Goal: Obtain resource: Obtain resource

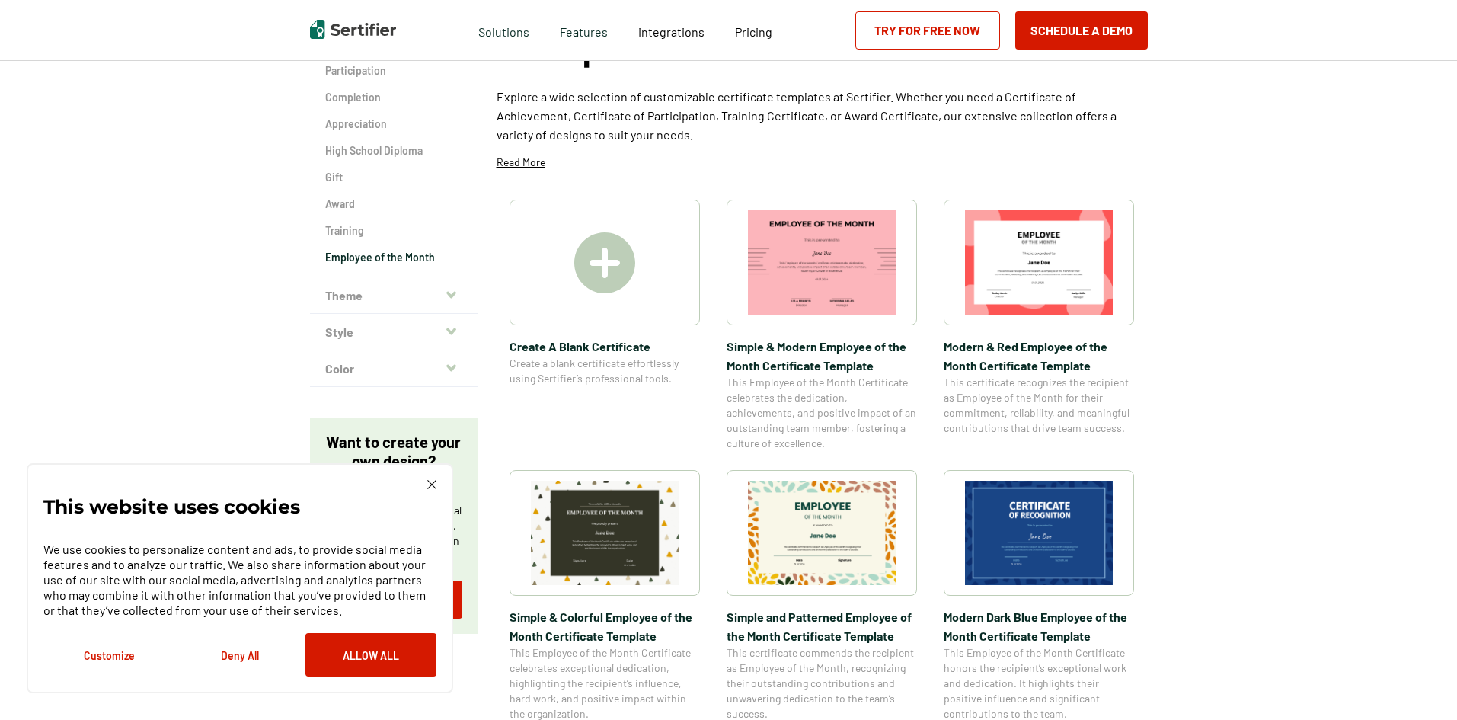
scroll to position [76, 0]
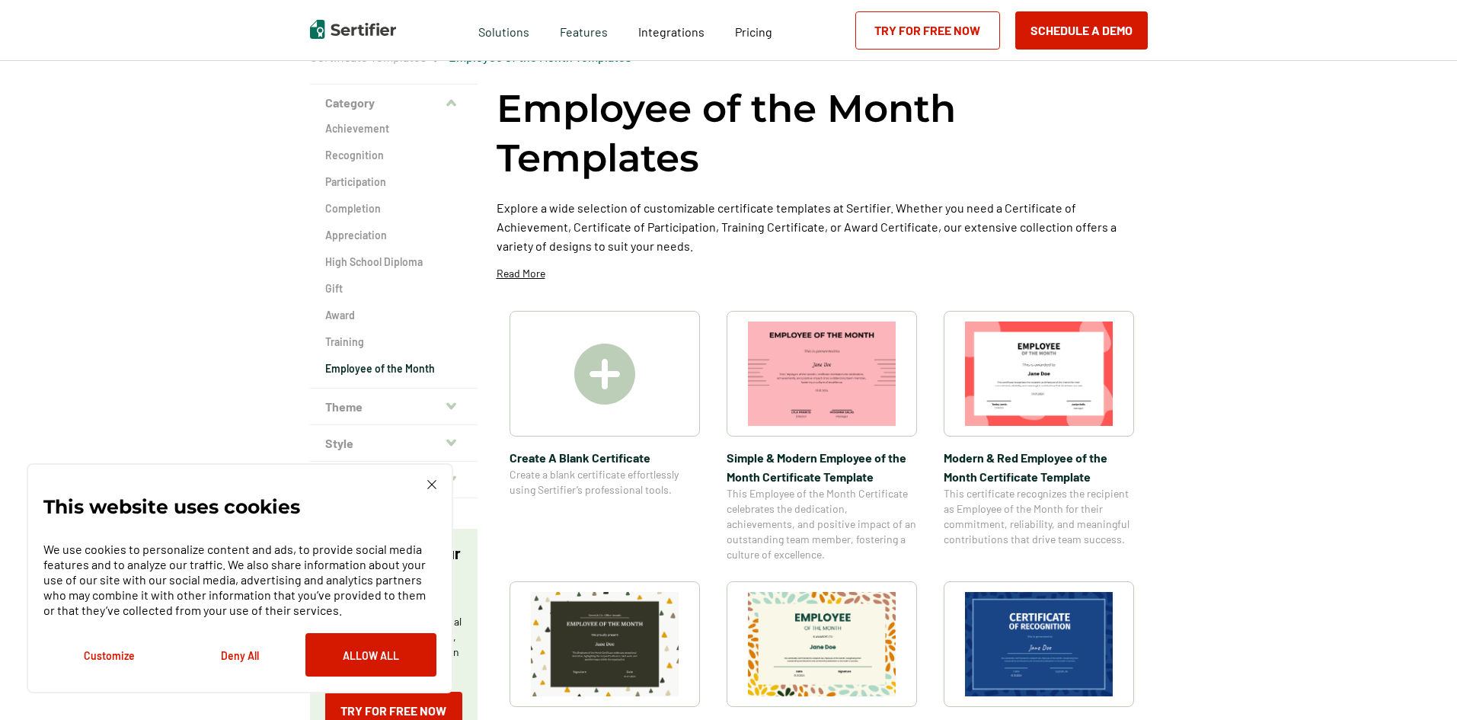
click at [1015, 382] on img at bounding box center [1039, 373] width 148 height 104
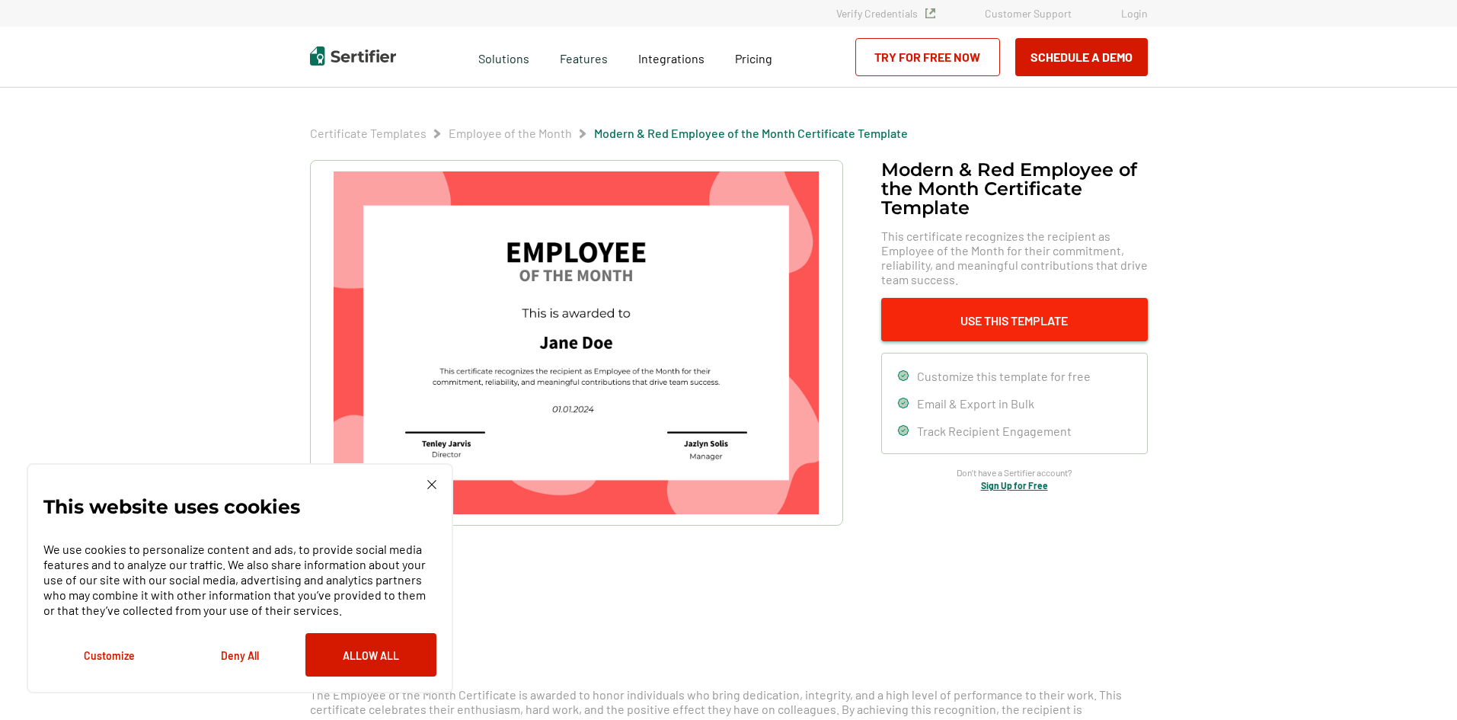
click at [1033, 321] on button "Use This Template" at bounding box center [1014, 319] width 267 height 43
